Goal: Find specific page/section: Find specific page/section

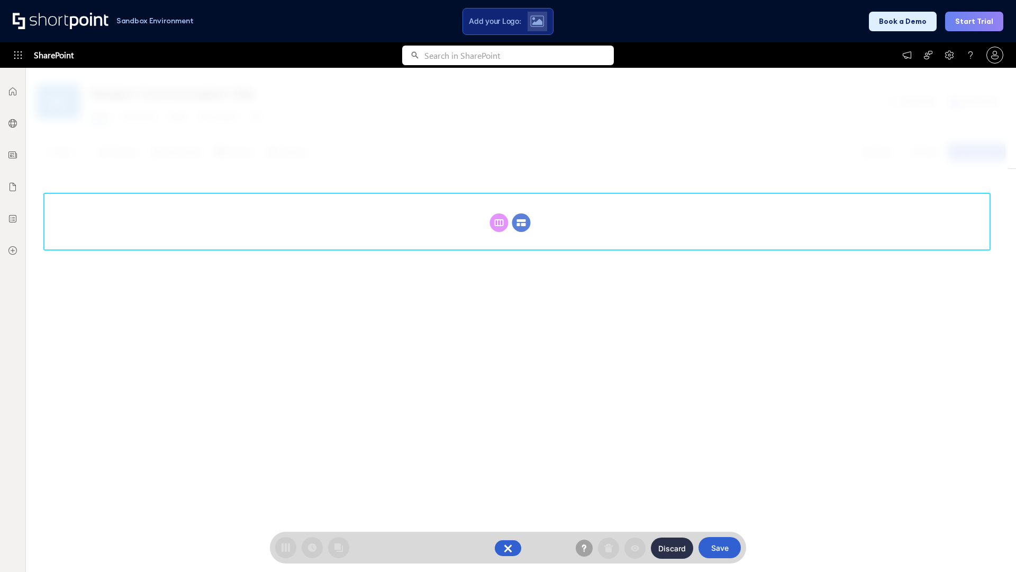
click at [521, 213] on circle at bounding box center [521, 222] width 19 height 19
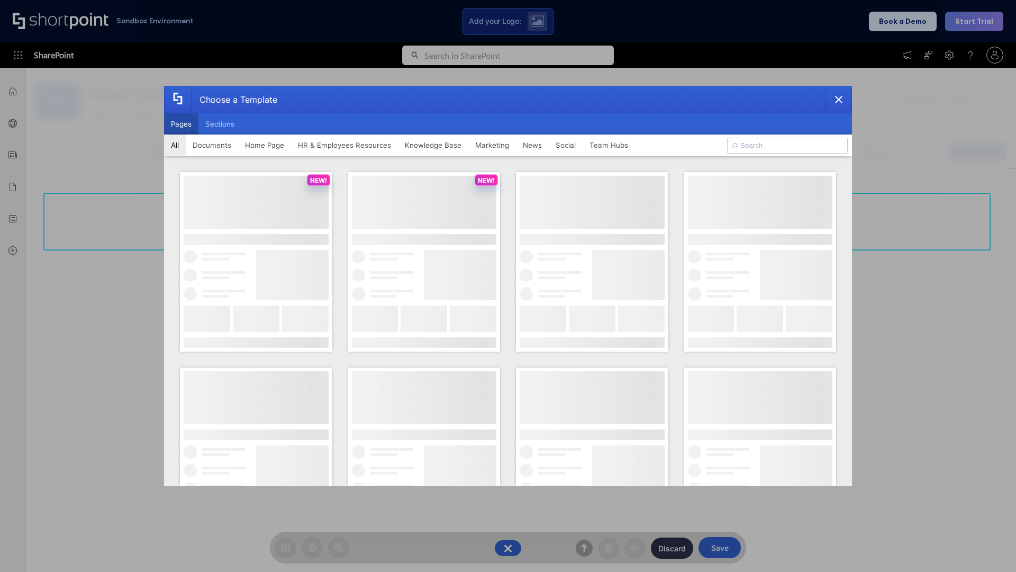
scroll to position [145, 0]
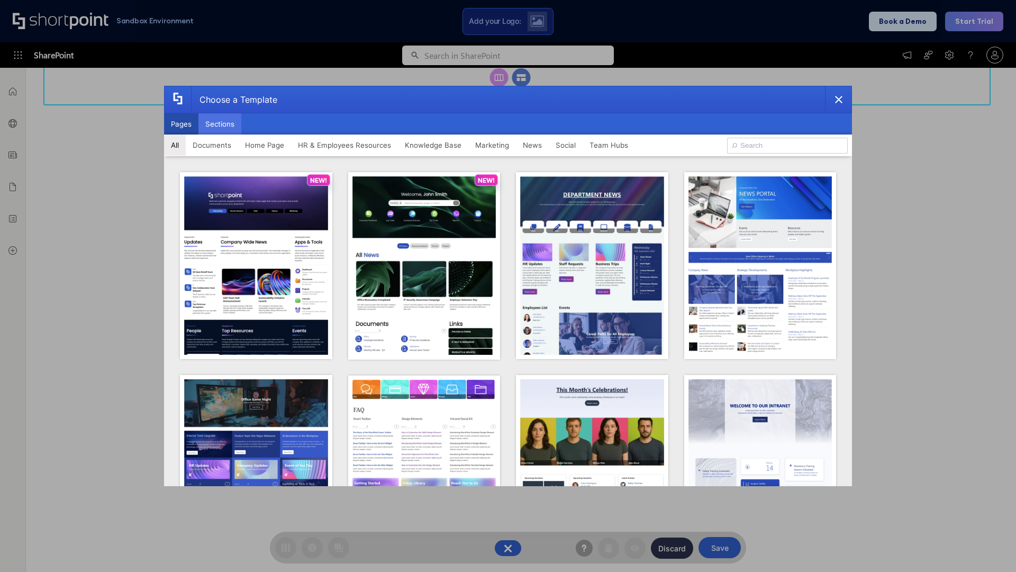
click at [220, 124] on button "Sections" at bounding box center [220, 123] width 43 height 21
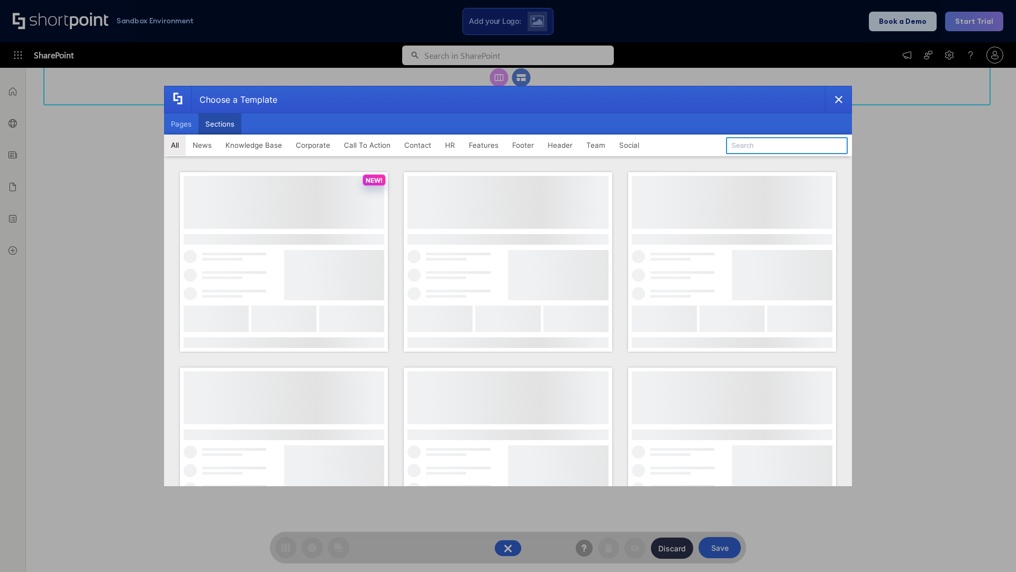
type input "Knowledge Base 3"
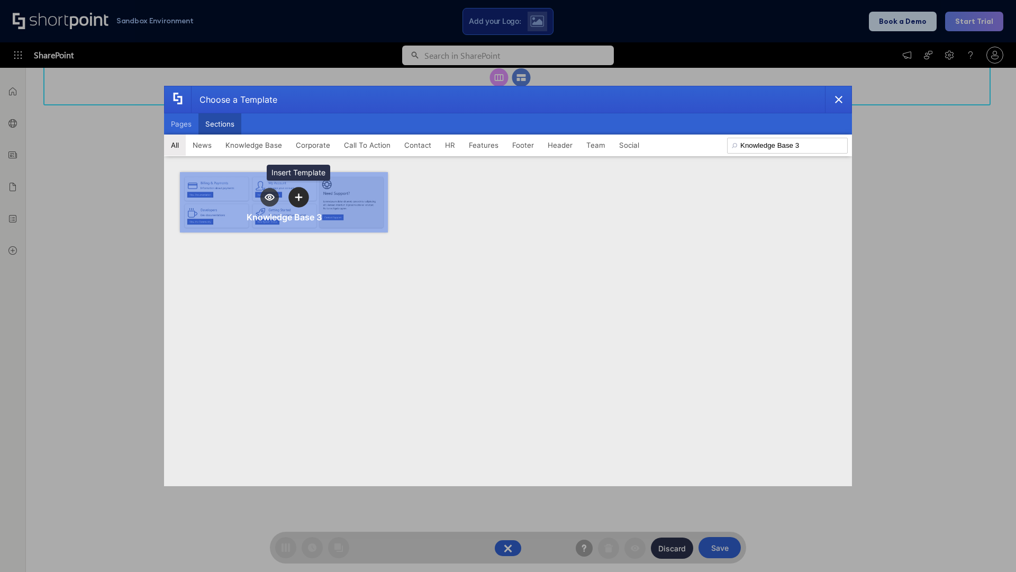
click at [299, 197] on icon "template selector" at bounding box center [298, 196] width 7 height 7
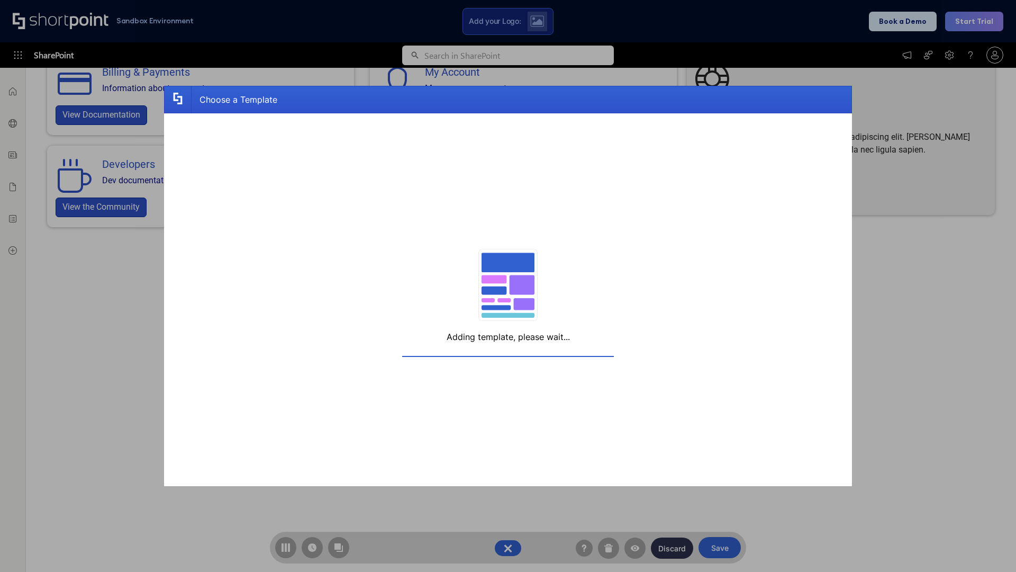
scroll to position [8, 8]
